Goal: Information Seeking & Learning: Learn about a topic

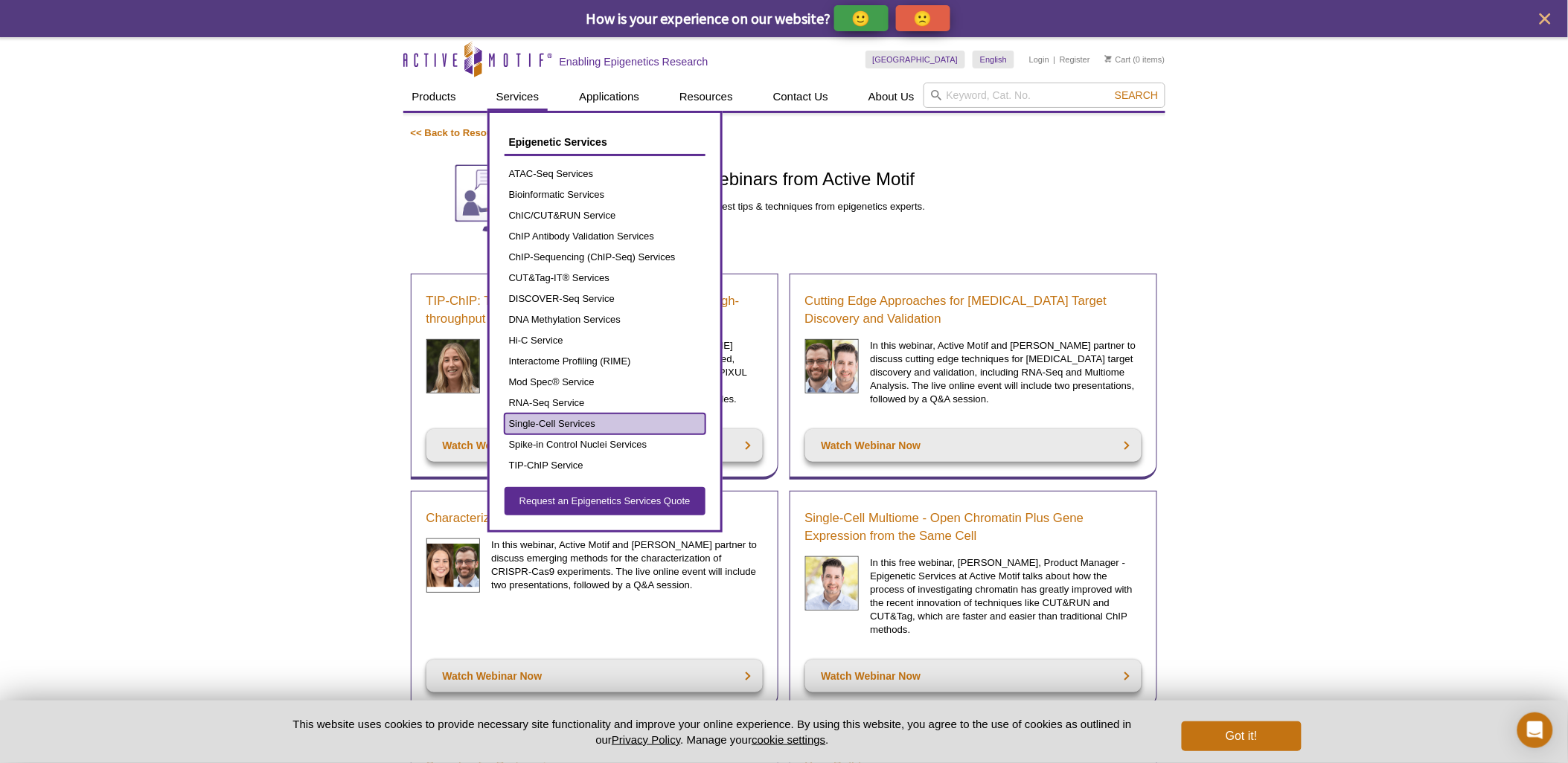
click at [587, 421] on link "Single-Cell Services" at bounding box center [604, 423] width 201 height 21
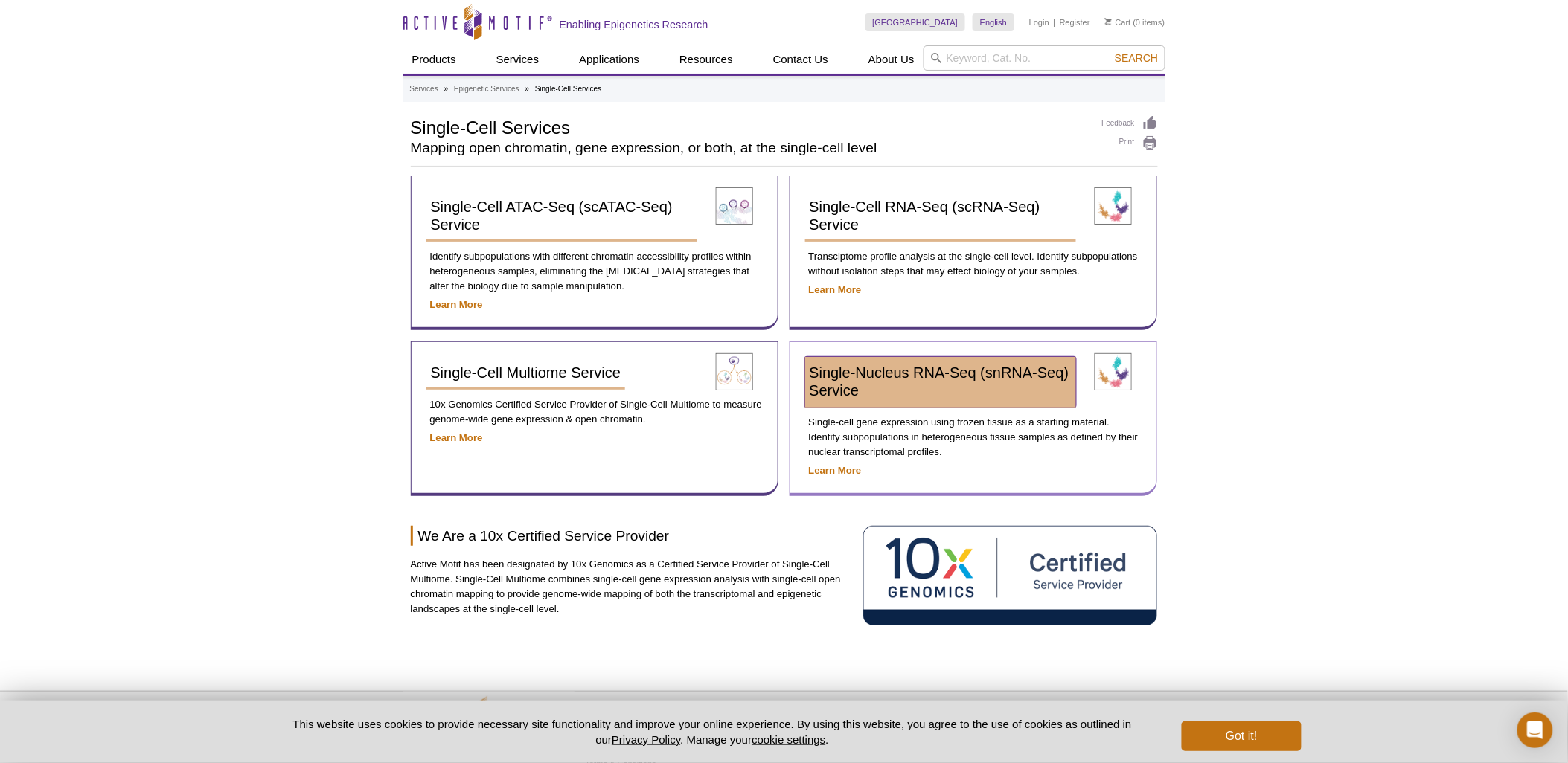
click at [971, 370] on span "Single-Nucleus RNA-Seq (snRNA-Seq) Service​" at bounding box center [939, 382] width 259 height 34
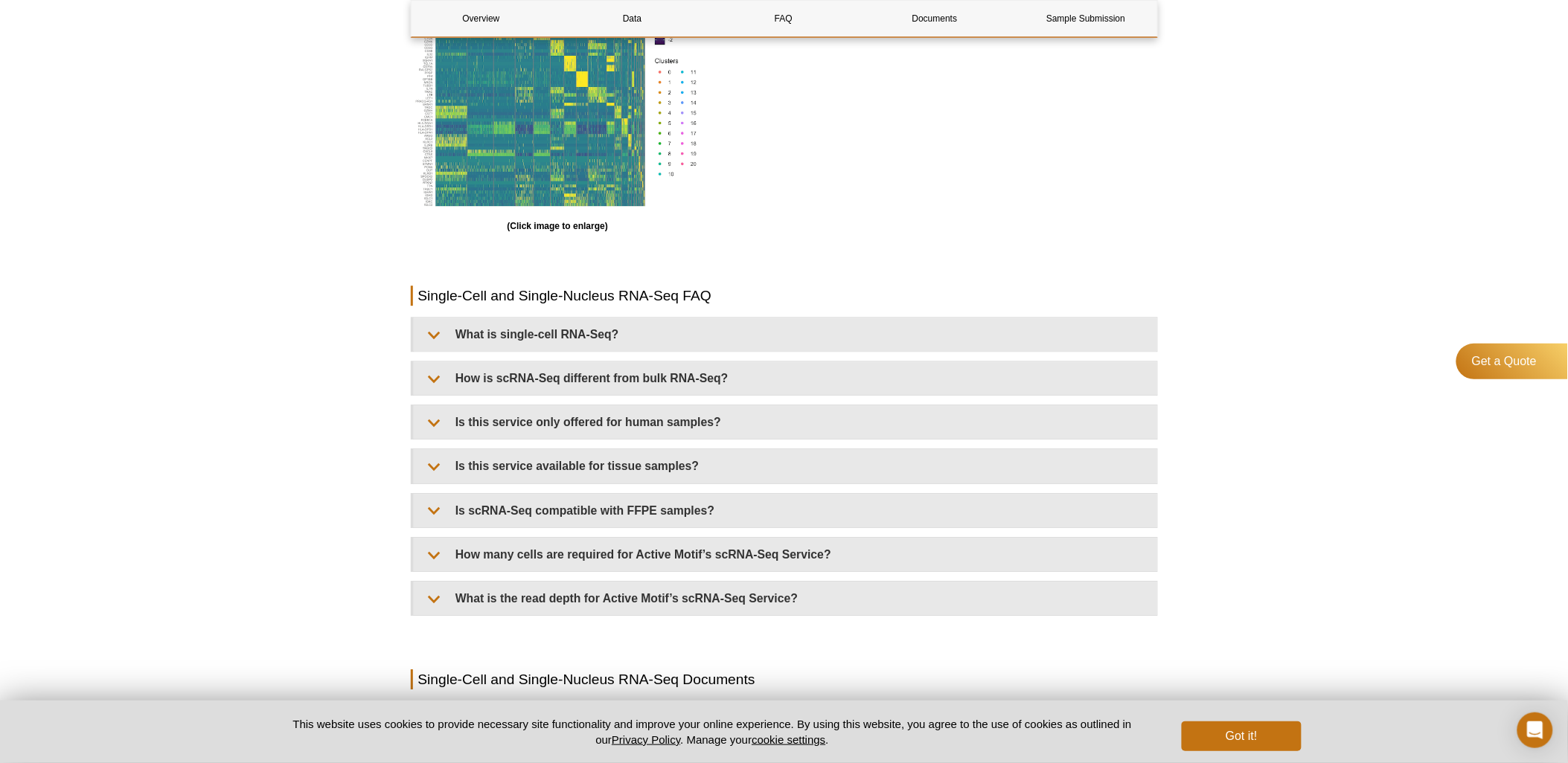
scroll to position [1385, 0]
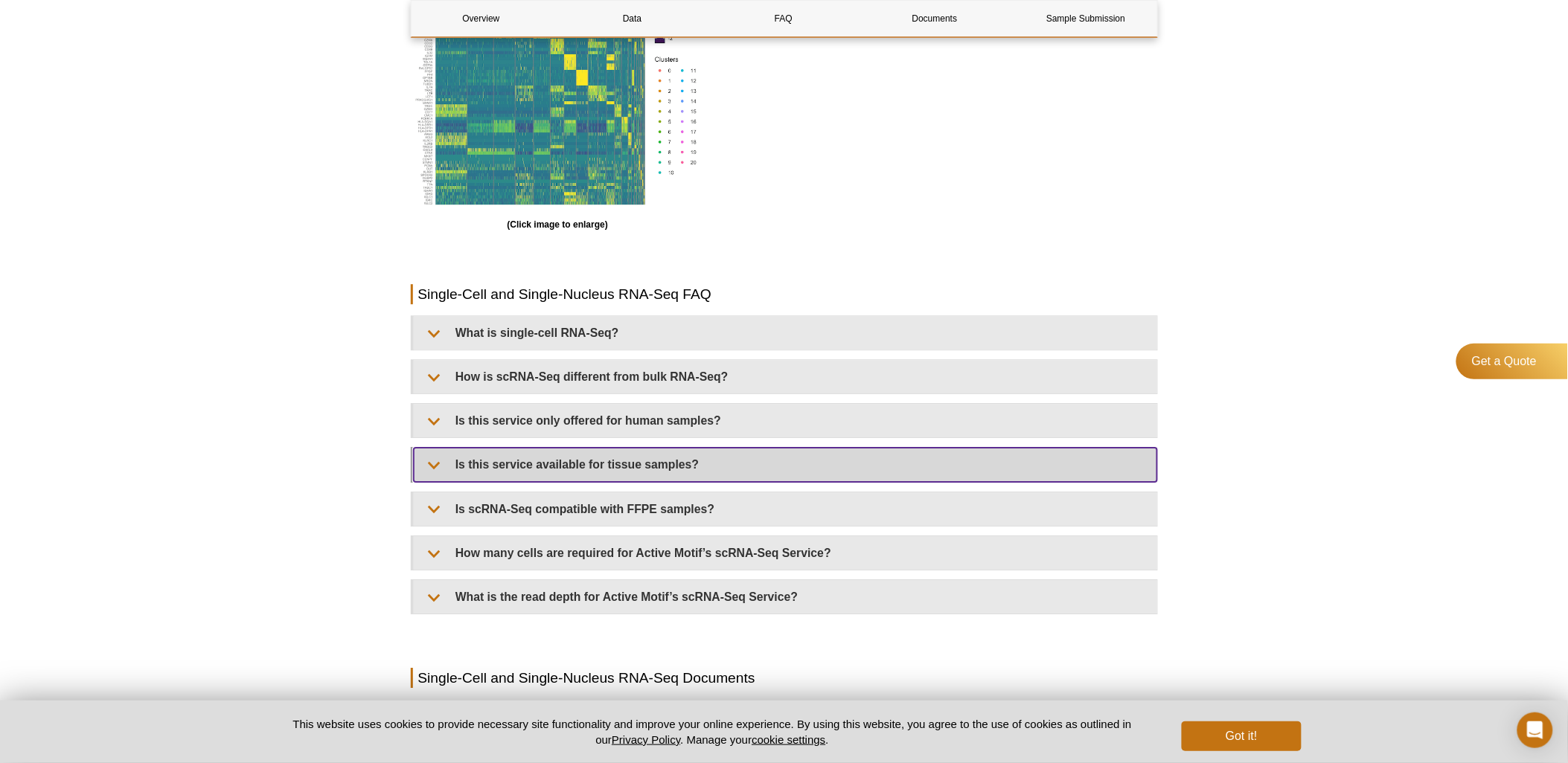
click at [431, 448] on summary "Is this service available for tissue samples?" at bounding box center [785, 465] width 743 height 34
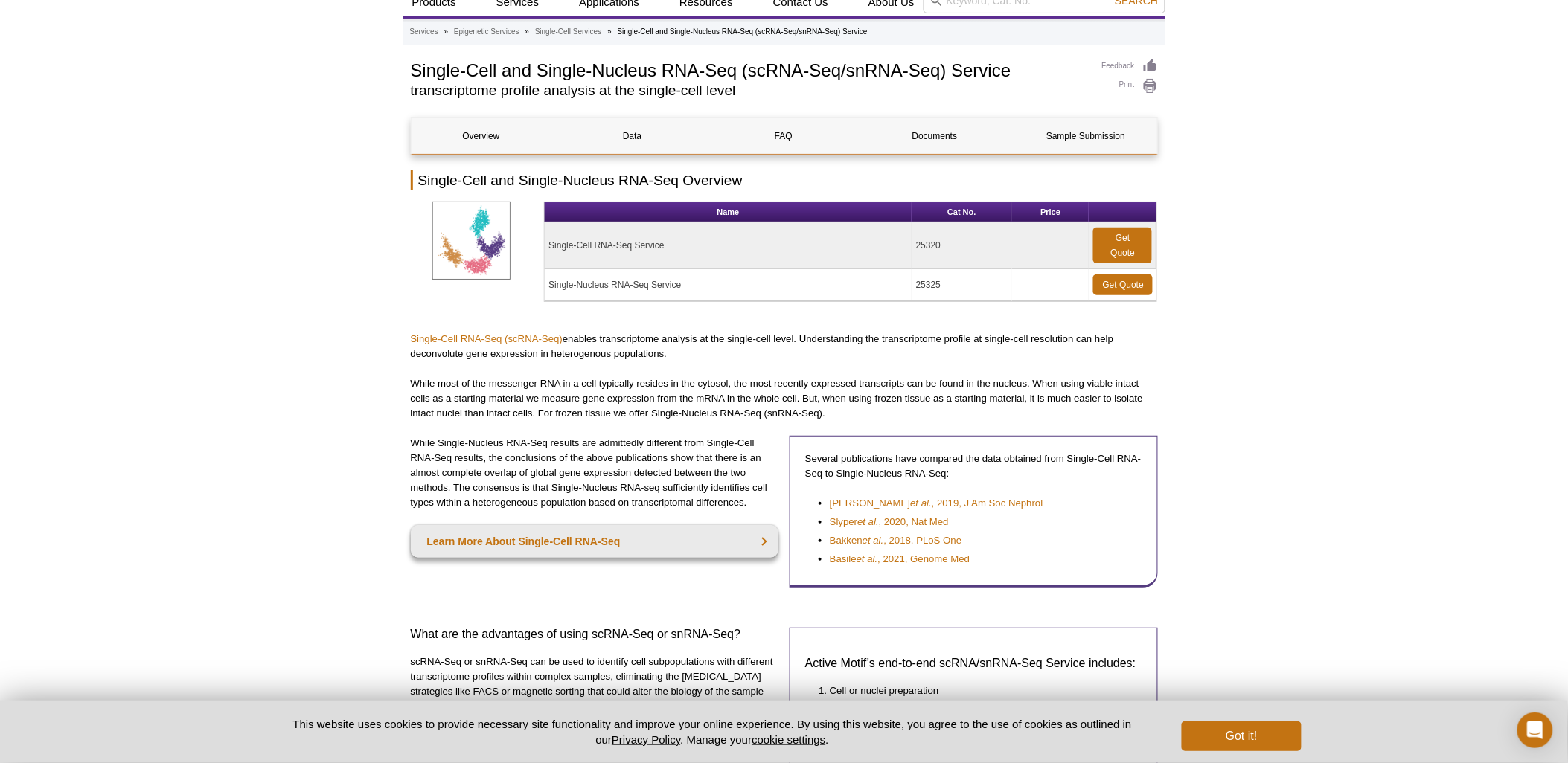
scroll to position [0, 0]
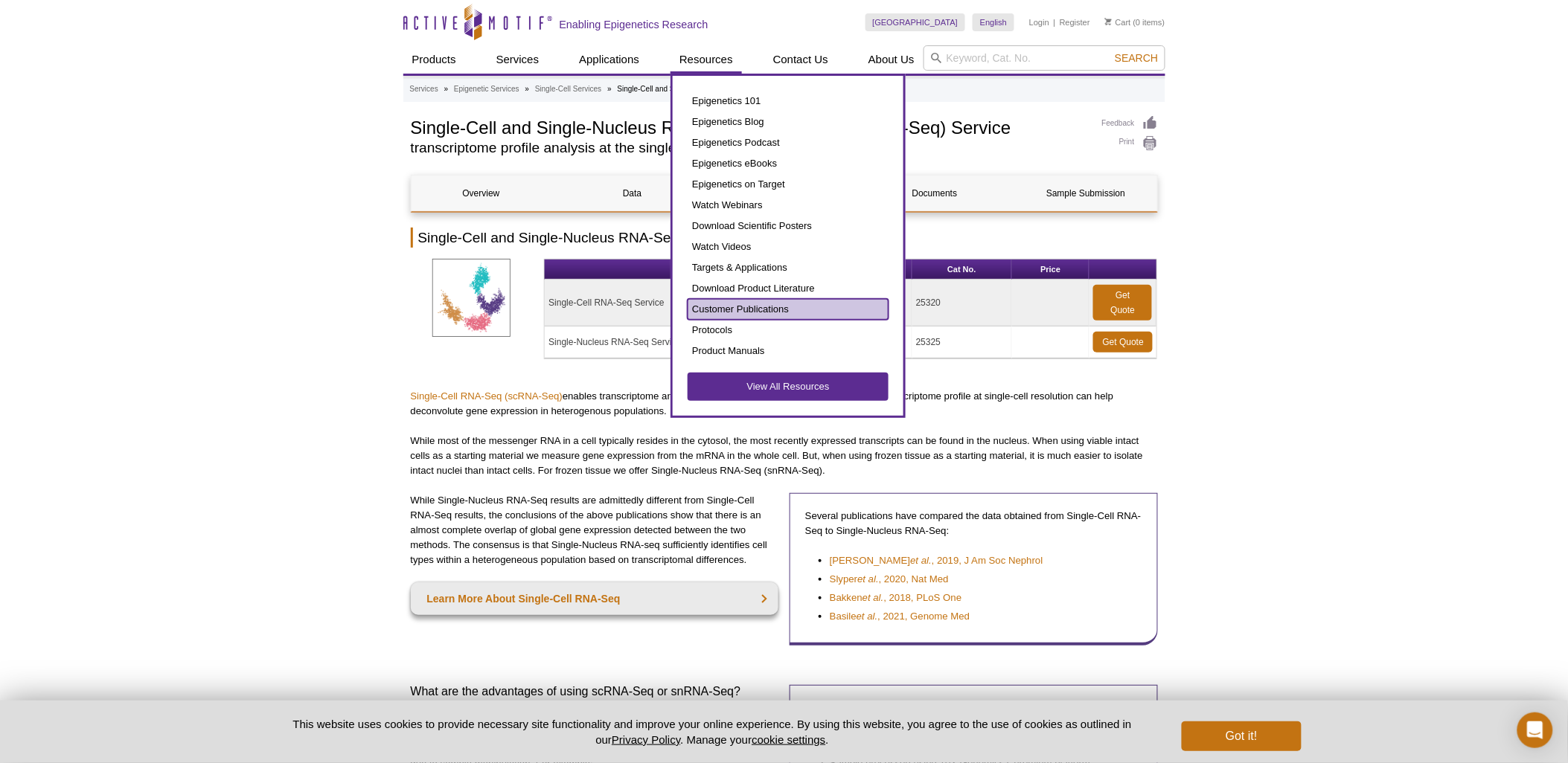
click at [768, 311] on link "Customer Publications" at bounding box center [787, 309] width 201 height 21
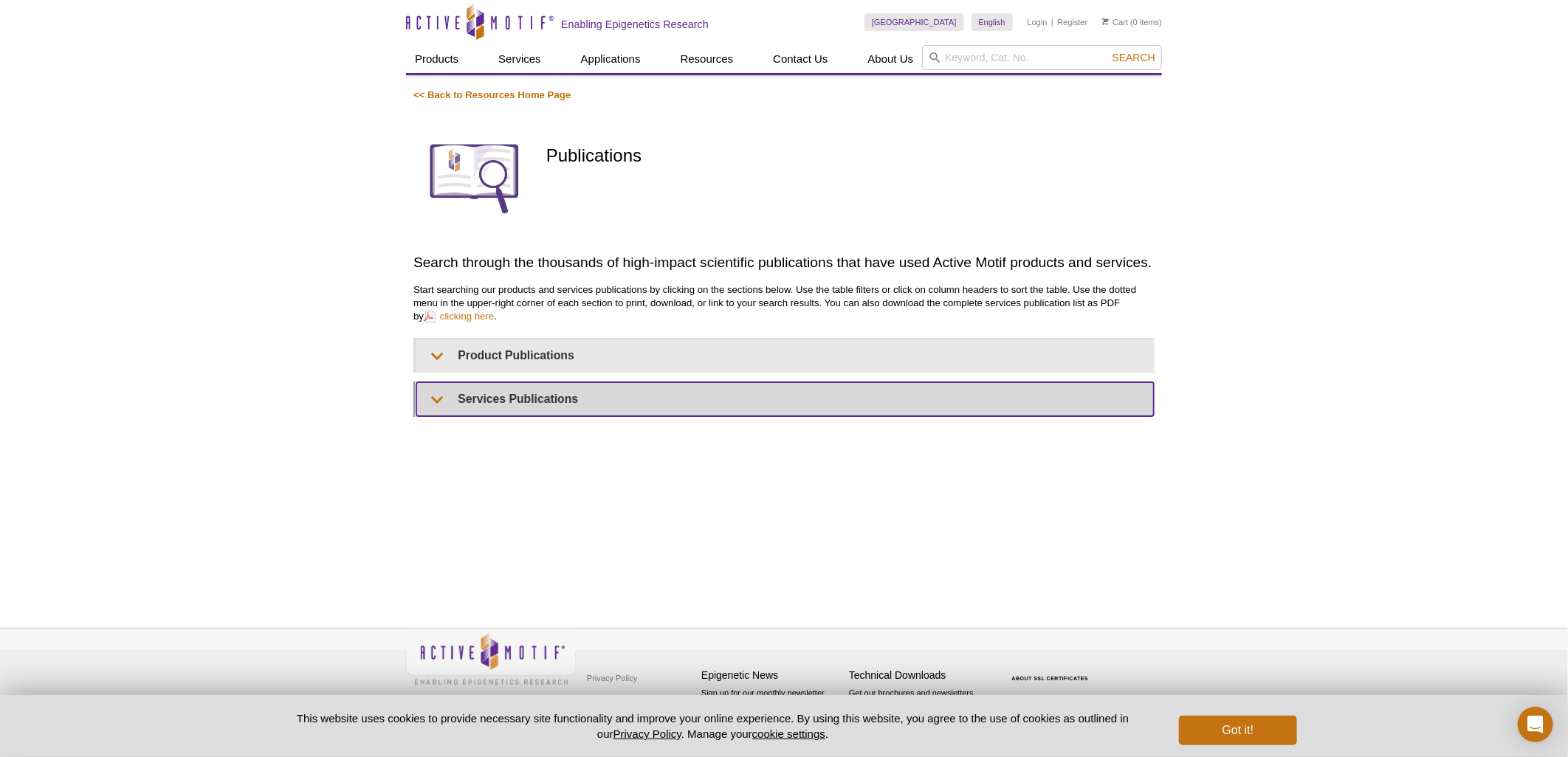
click at [436, 396] on summary "Services Publications" at bounding box center [785, 399] width 738 height 34
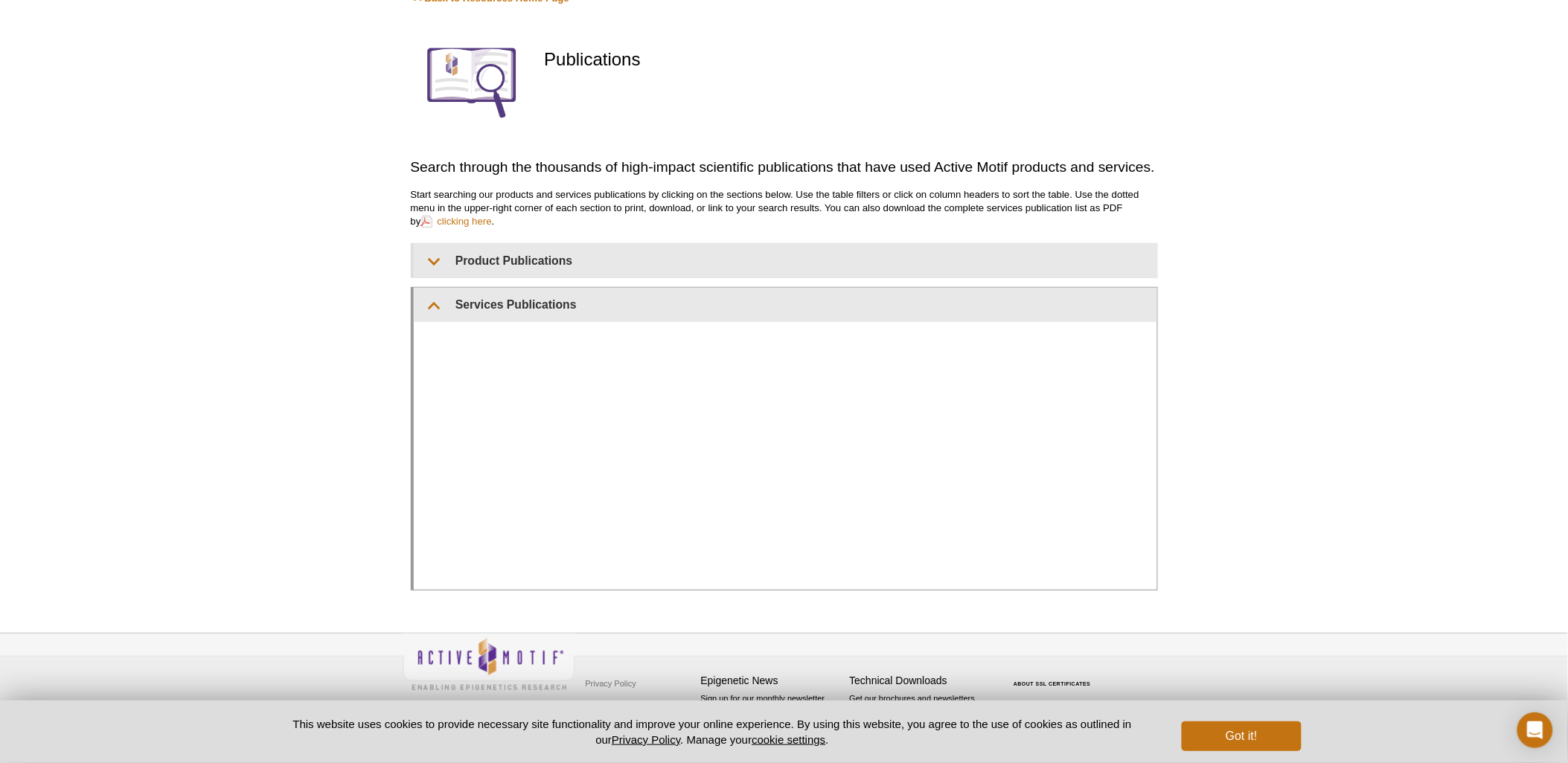
scroll to position [133, 0]
